Goal: Task Accomplishment & Management: Complete application form

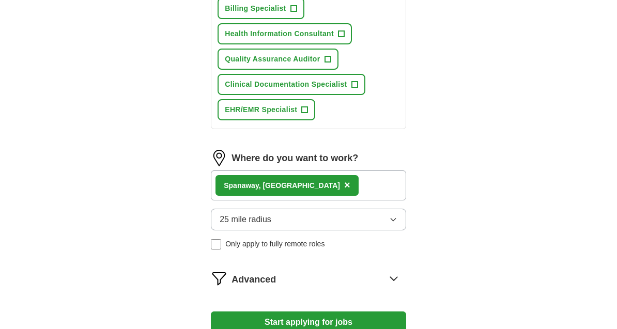
scroll to position [681, 0]
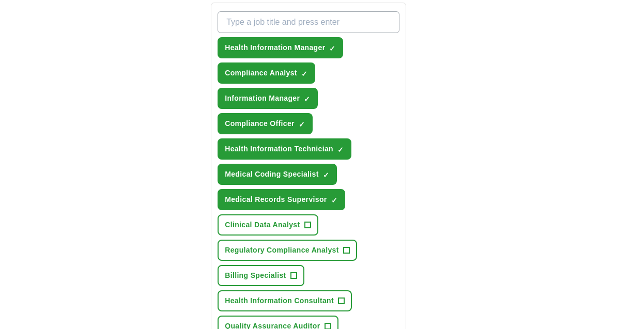
click at [335, 200] on span "✓" at bounding box center [334, 201] width 6 height 8
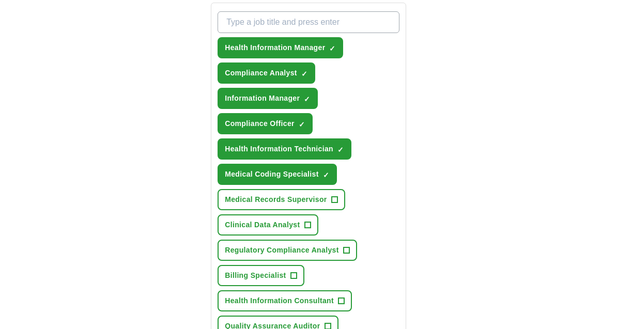
scroll to position [413, 0]
click at [329, 171] on span "✓" at bounding box center [326, 175] width 6 height 8
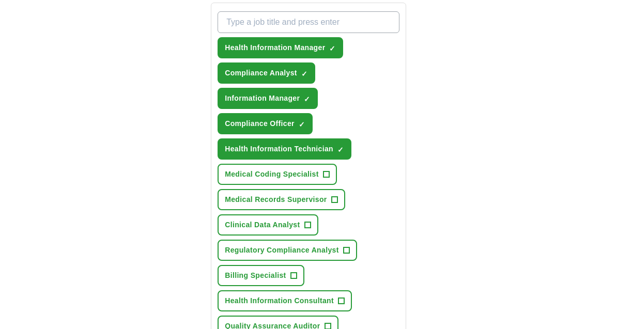
click at [347, 144] on button "Health Information Technician ✓ ×" at bounding box center [285, 148] width 134 height 21
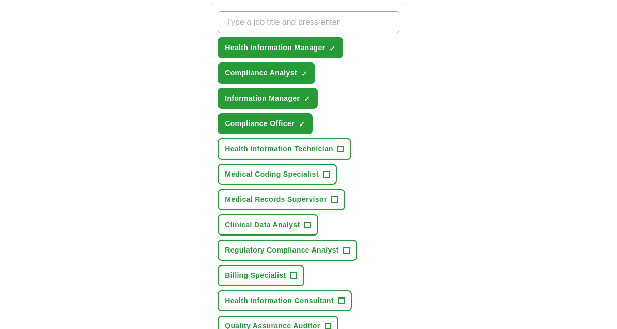
click at [312, 98] on button "Information Manager ✓ ×" at bounding box center [268, 98] width 100 height 21
click at [336, 47] on span "✓ ×" at bounding box center [332, 48] width 7 height 6
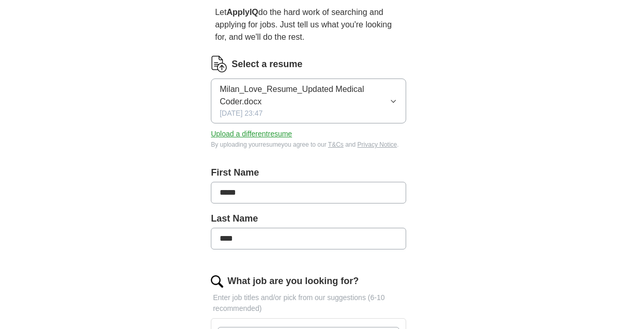
scroll to position [94, 0]
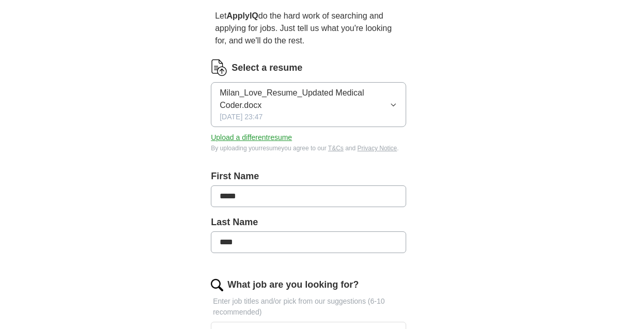
click at [399, 101] on button "Milan_Love_Resume_Updated Medical Coder.docx [DATE] 23:47" at bounding box center [308, 104] width 195 height 45
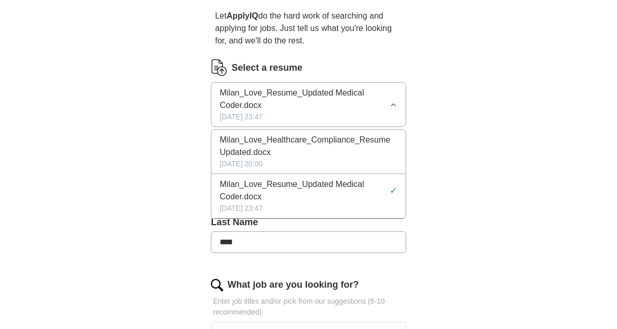
click at [342, 141] on span "Milan_Love_Healthcare_Compliance_Resume Updated.docx" at bounding box center [309, 146] width 178 height 25
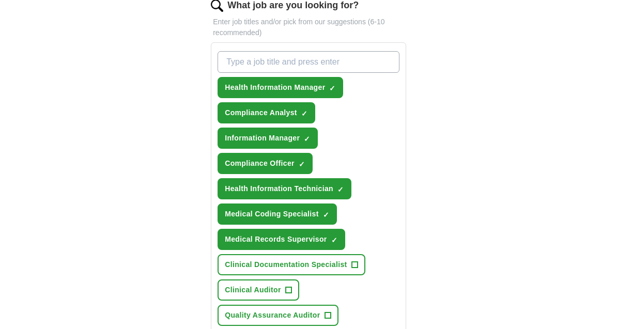
scroll to position [374, 0]
click at [330, 87] on button "Health Information Manager ✓ ×" at bounding box center [281, 86] width 126 height 21
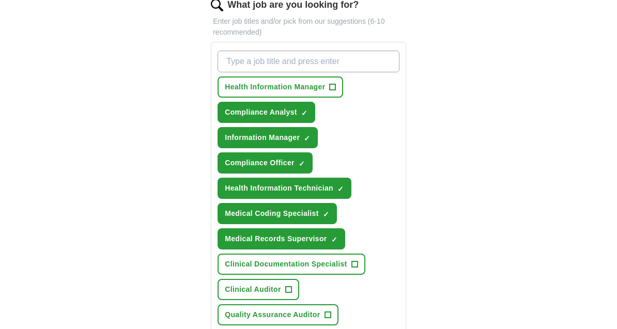
click at [312, 141] on button "Information Manager ✓ ×" at bounding box center [268, 137] width 100 height 21
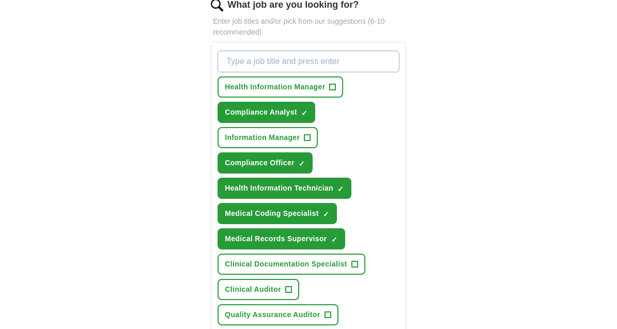
click at [340, 186] on span "✓" at bounding box center [340, 189] width 6 height 8
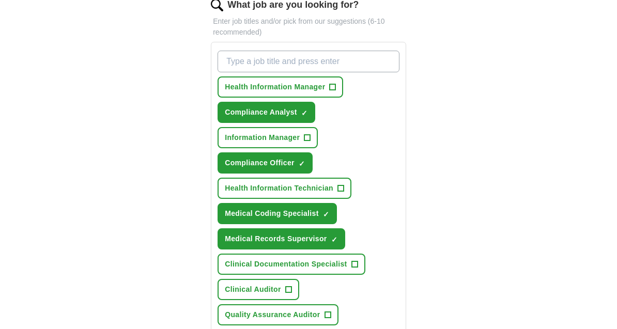
click at [328, 214] on span "✓" at bounding box center [326, 214] width 6 height 8
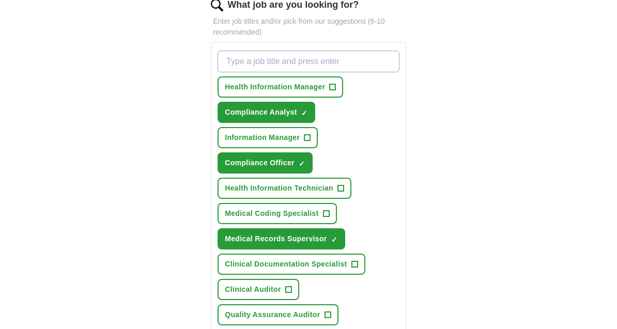
click at [337, 238] on span "✓" at bounding box center [334, 240] width 6 height 8
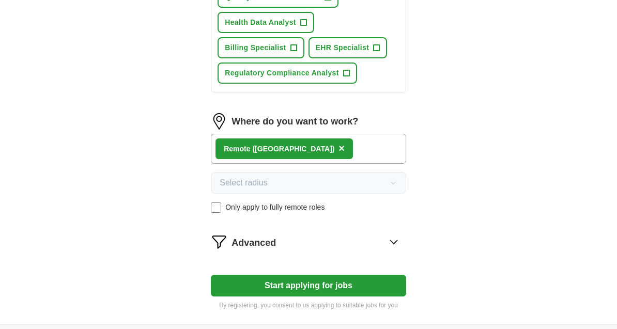
scroll to position [712, 0]
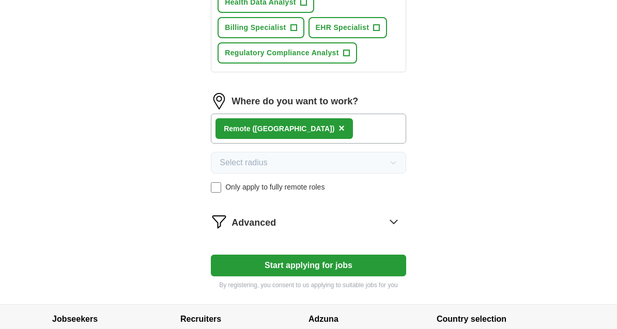
click at [310, 263] on button "Start applying for jobs" at bounding box center [308, 266] width 195 height 22
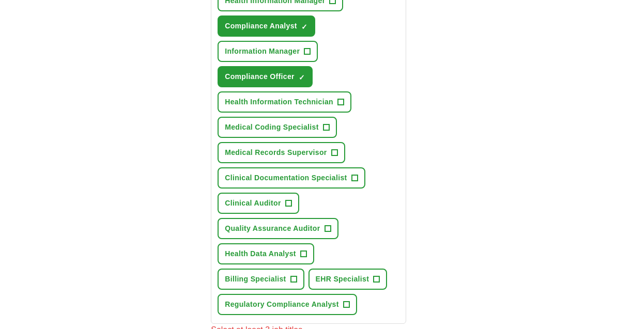
scroll to position [460, 0]
click at [348, 303] on span "+" at bounding box center [346, 305] width 6 height 8
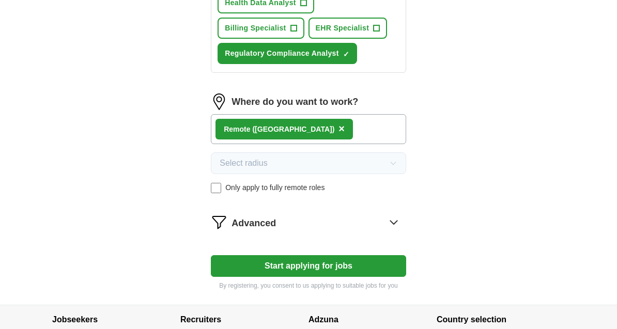
scroll to position [712, 0]
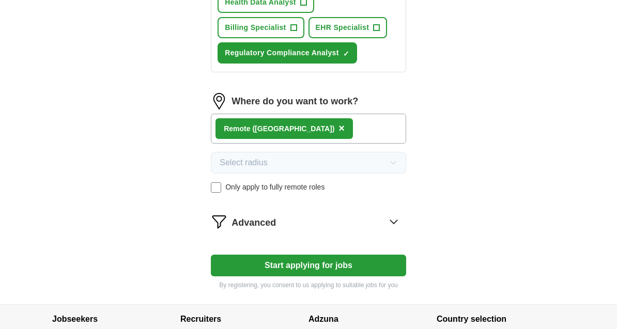
click at [313, 269] on button "Start applying for jobs" at bounding box center [308, 266] width 195 height 22
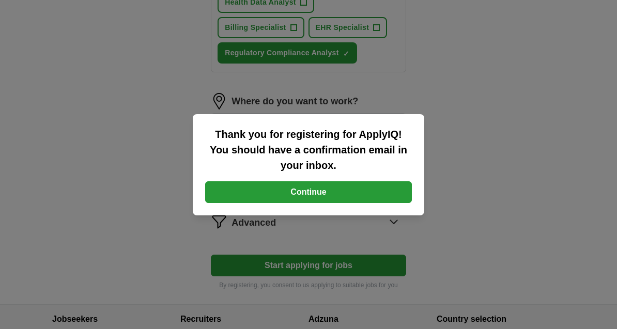
click at [330, 203] on button "Continue" at bounding box center [308, 192] width 207 height 22
